Goal: Navigation & Orientation: Go to known website

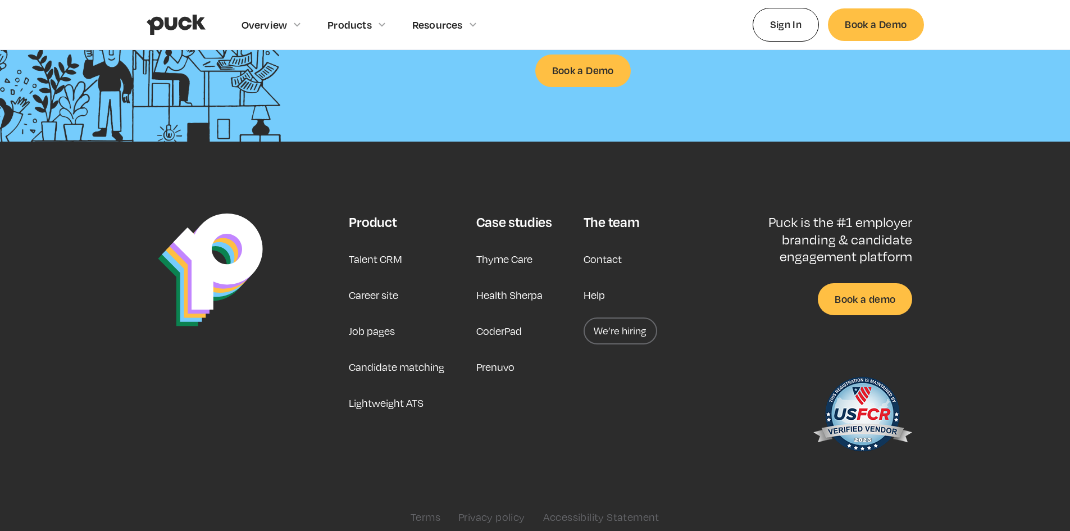
scroll to position [2935, 0]
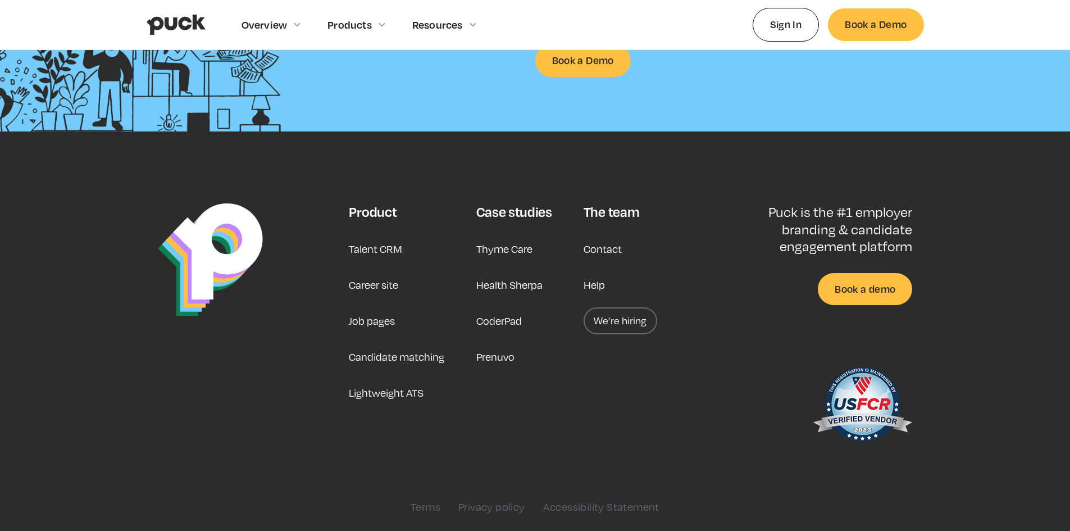
click at [396, 287] on link "Career site" at bounding box center [373, 284] width 49 height 27
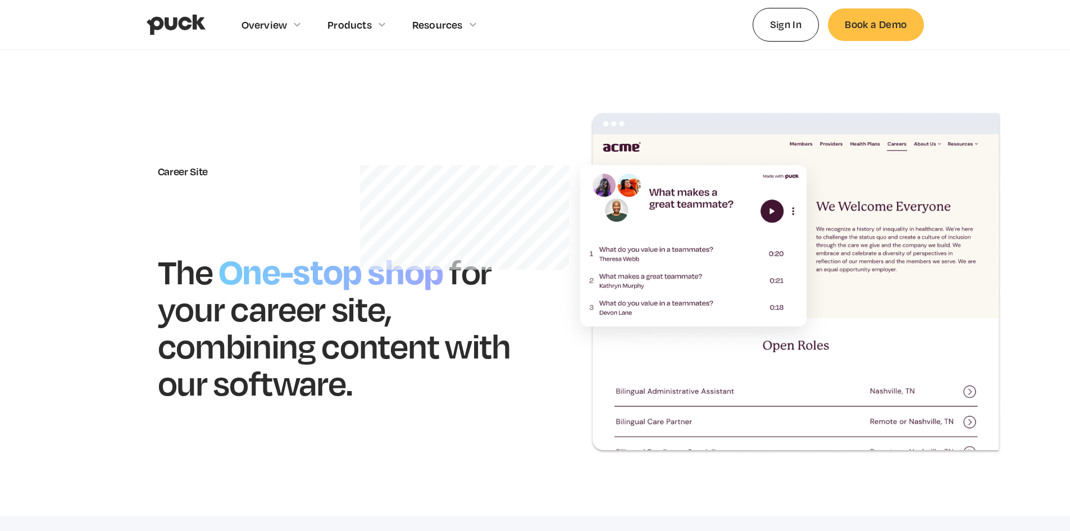
click at [621, 198] on img at bounding box center [780, 283] width 444 height 342
click at [698, 200] on img at bounding box center [780, 283] width 444 height 342
click at [798, 32] on link "Sign In" at bounding box center [786, 24] width 67 height 33
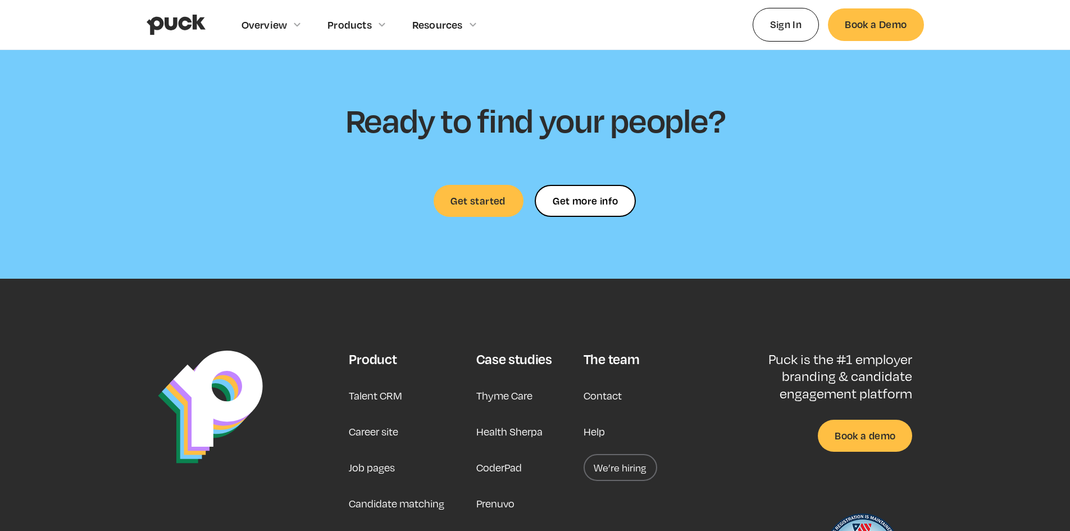
scroll to position [3258, 0]
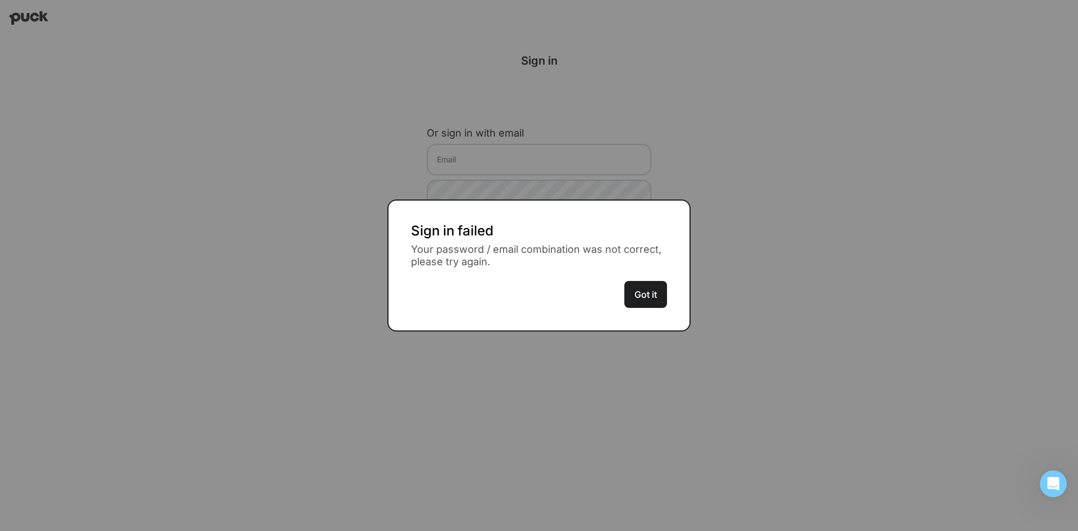
click at [634, 293] on button "Got it" at bounding box center [646, 294] width 43 height 27
